Goal: Navigation & Orientation: Go to known website

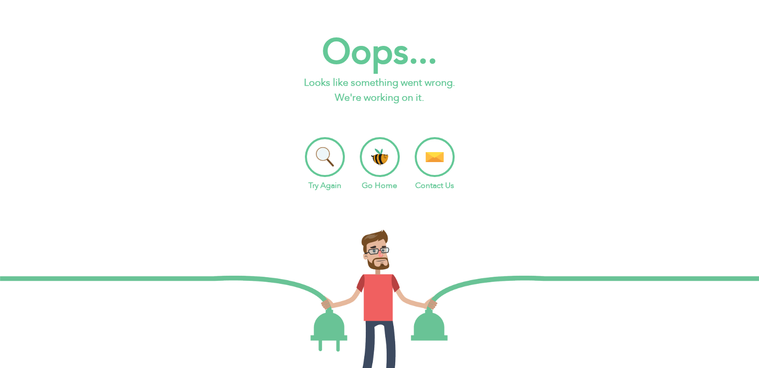
click at [460, 226] on div at bounding box center [379, 309] width 759 height 213
click at [329, 162] on li "Try Again" at bounding box center [325, 164] width 40 height 54
